Goal: Use online tool/utility: Utilize a website feature to perform a specific function

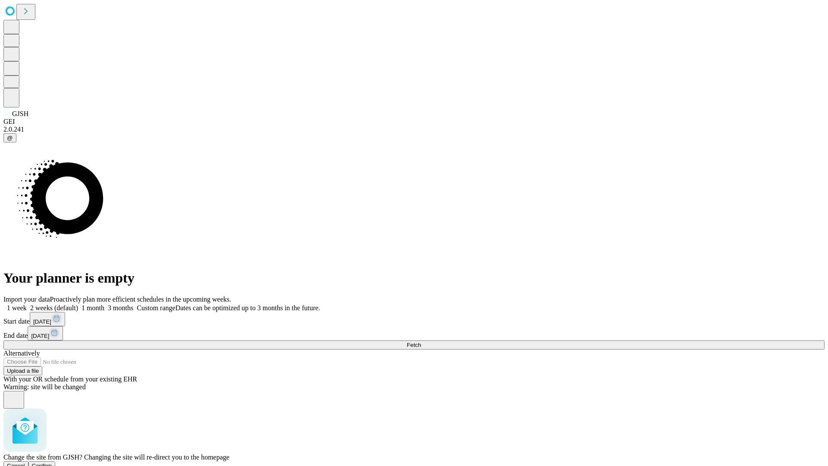
click at [52, 462] on span "Confirm" at bounding box center [42, 465] width 20 height 6
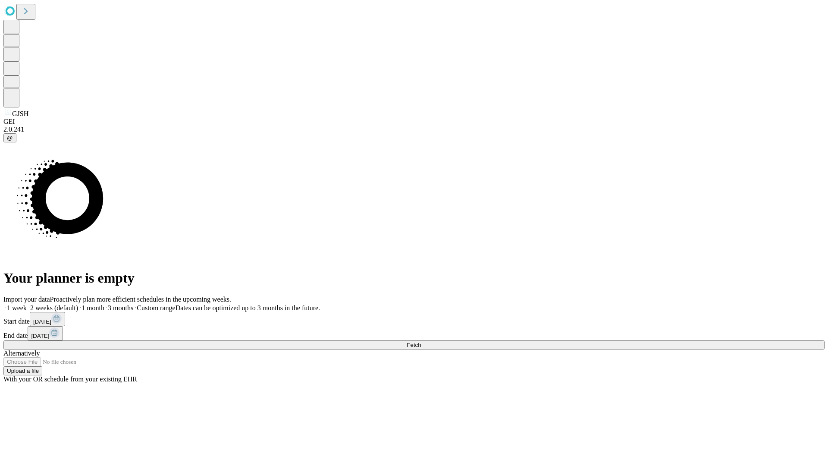
click at [27, 304] on label "1 week" at bounding box center [14, 307] width 23 height 7
click at [421, 342] on span "Fetch" at bounding box center [414, 345] width 14 height 6
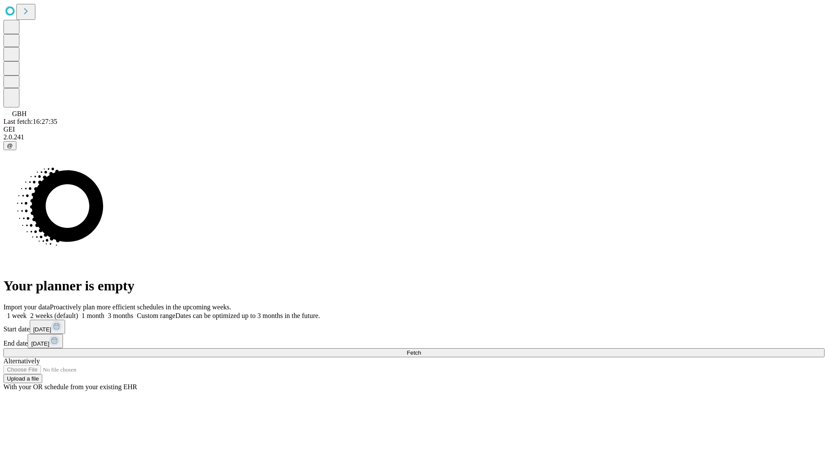
click at [27, 312] on label "1 week" at bounding box center [14, 315] width 23 height 7
click at [421, 349] on span "Fetch" at bounding box center [414, 352] width 14 height 6
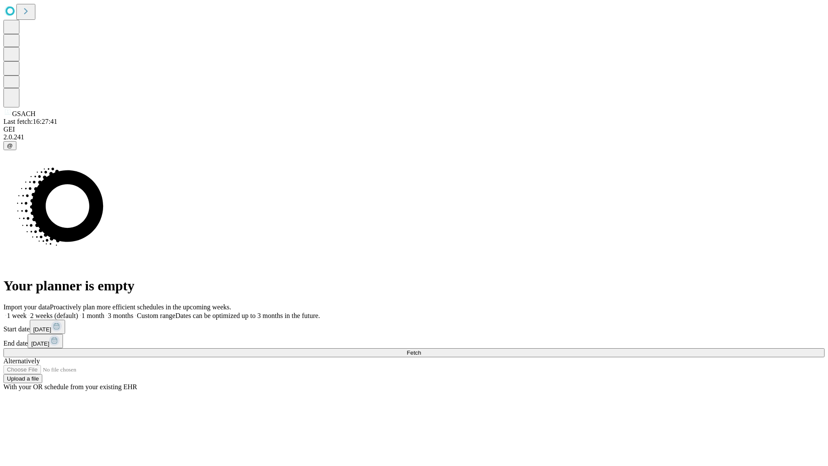
click at [27, 312] on label "1 week" at bounding box center [14, 315] width 23 height 7
click at [421, 349] on span "Fetch" at bounding box center [414, 352] width 14 height 6
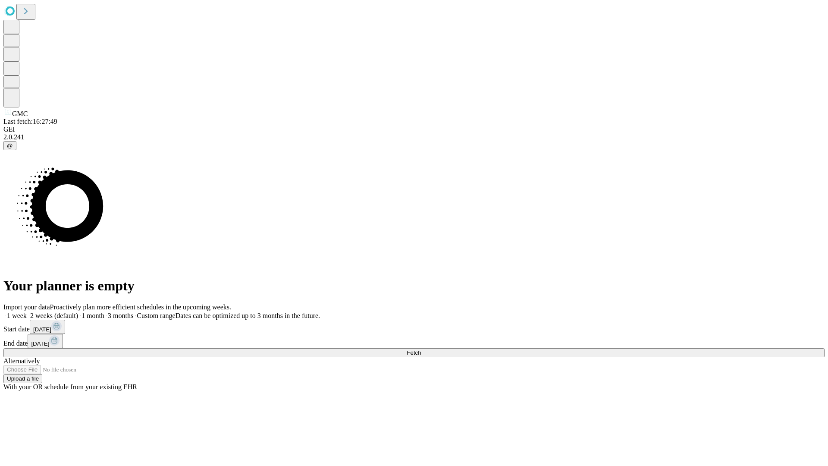
click at [27, 312] on label "1 week" at bounding box center [14, 315] width 23 height 7
click at [421, 349] on span "Fetch" at bounding box center [414, 352] width 14 height 6
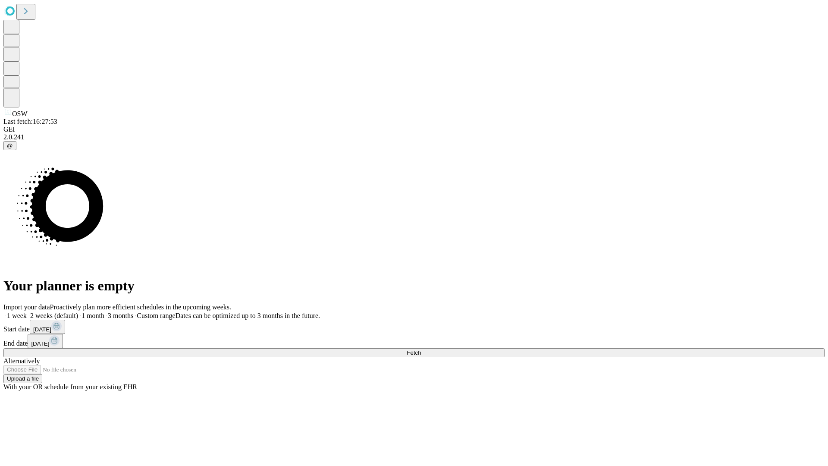
click at [27, 312] on label "1 week" at bounding box center [14, 315] width 23 height 7
click at [421, 349] on span "Fetch" at bounding box center [414, 352] width 14 height 6
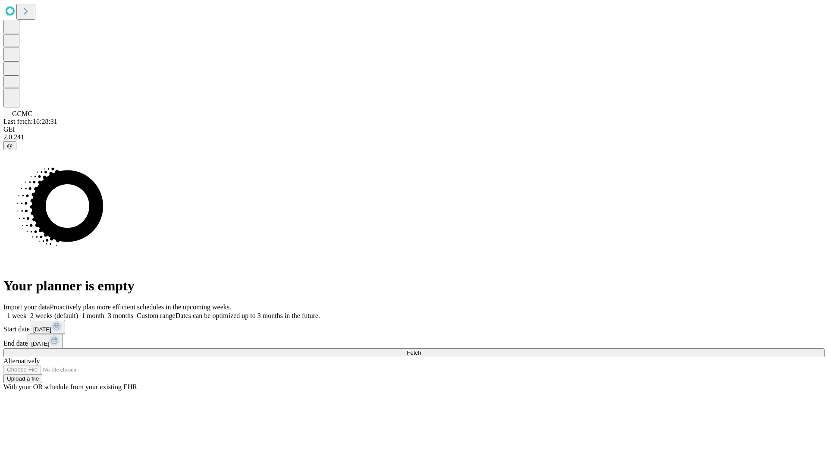
click at [421, 349] on span "Fetch" at bounding box center [414, 352] width 14 height 6
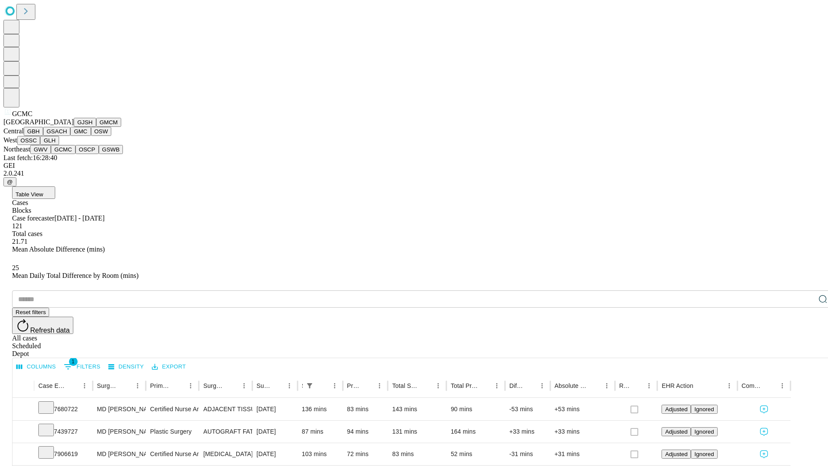
click at [75, 154] on button "OSCP" at bounding box center [86, 149] width 23 height 9
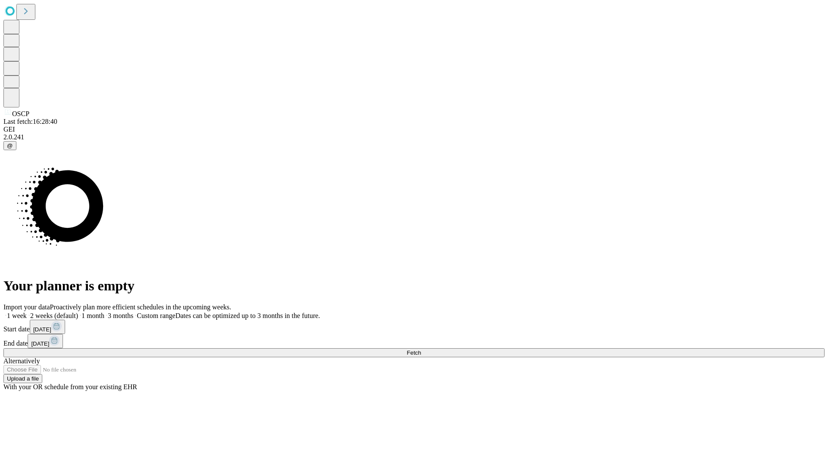
click at [27, 312] on label "1 week" at bounding box center [14, 315] width 23 height 7
click at [421, 349] on span "Fetch" at bounding box center [414, 352] width 14 height 6
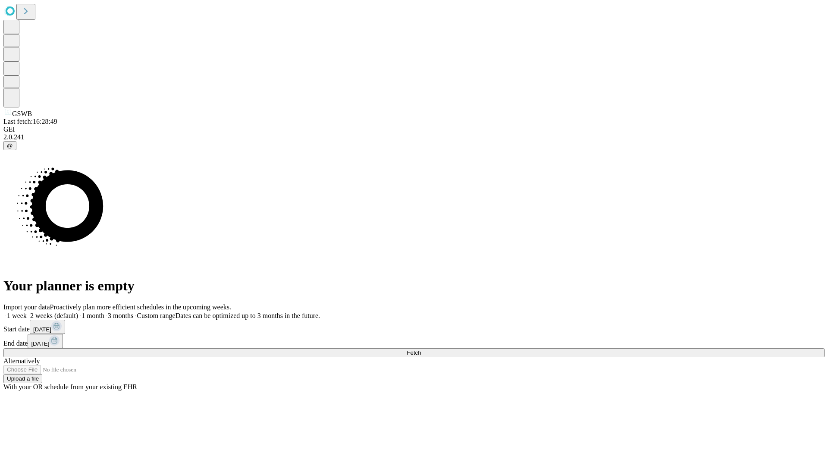
click at [421, 349] on span "Fetch" at bounding box center [414, 352] width 14 height 6
